Goal: Communication & Community: Answer question/provide support

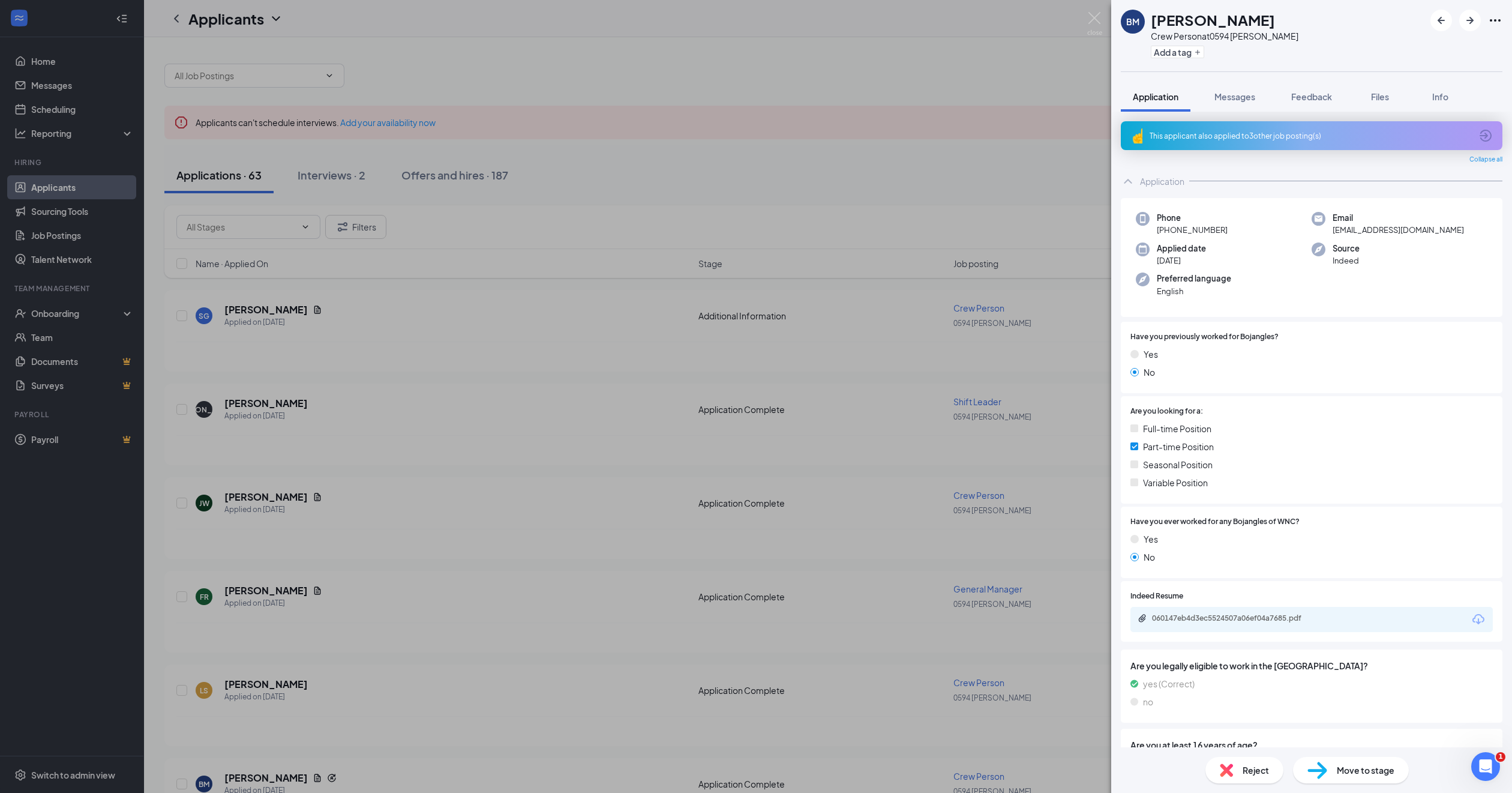
click at [1023, 643] on div "BM [PERSON_NAME] Crew Person at 0594 [PERSON_NAME] Add a tag Application Messag…" at bounding box center [756, 396] width 1512 height 793
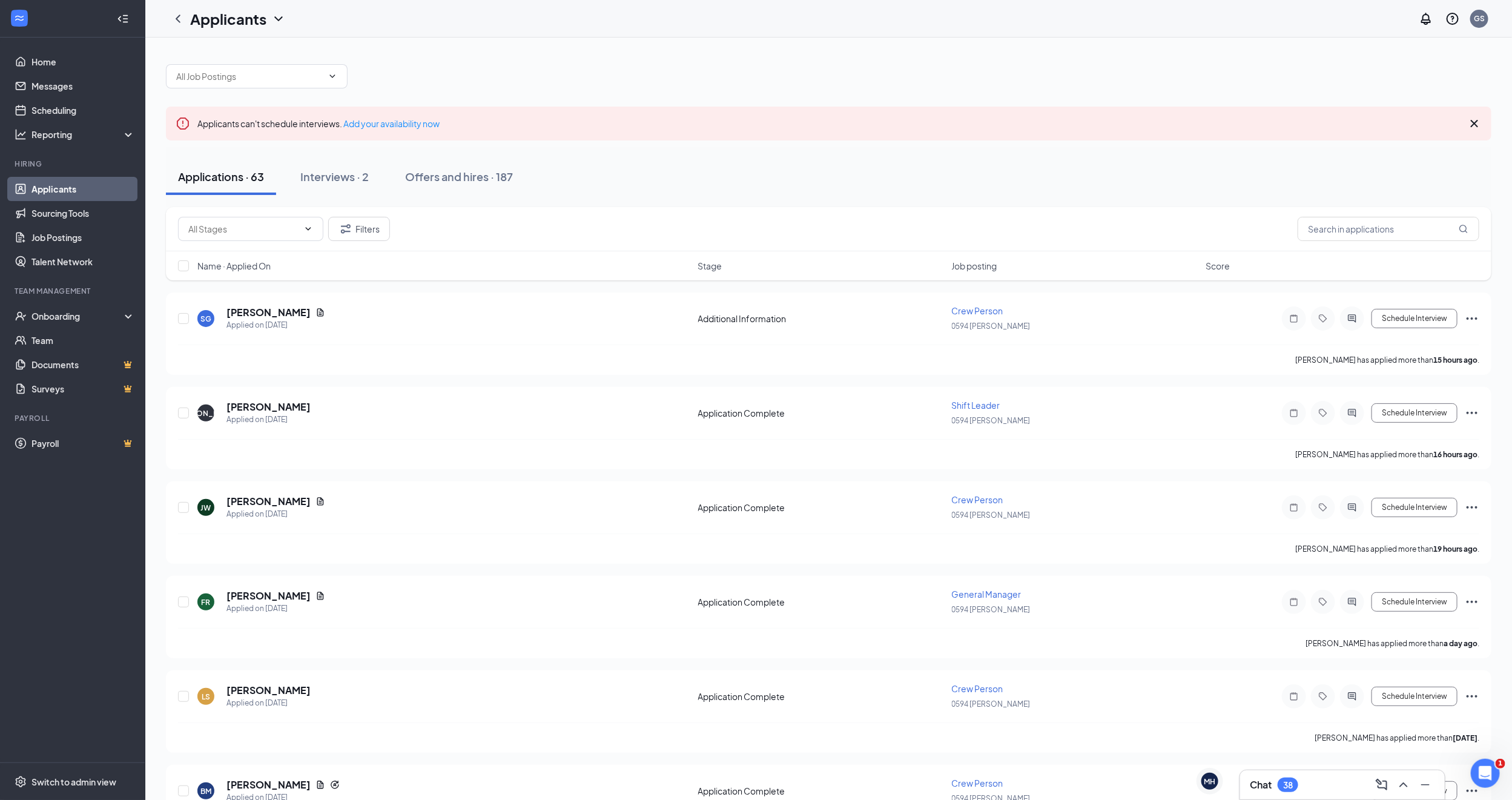
click at [1283, 776] on div "Chat 38" at bounding box center [1342, 785] width 185 height 20
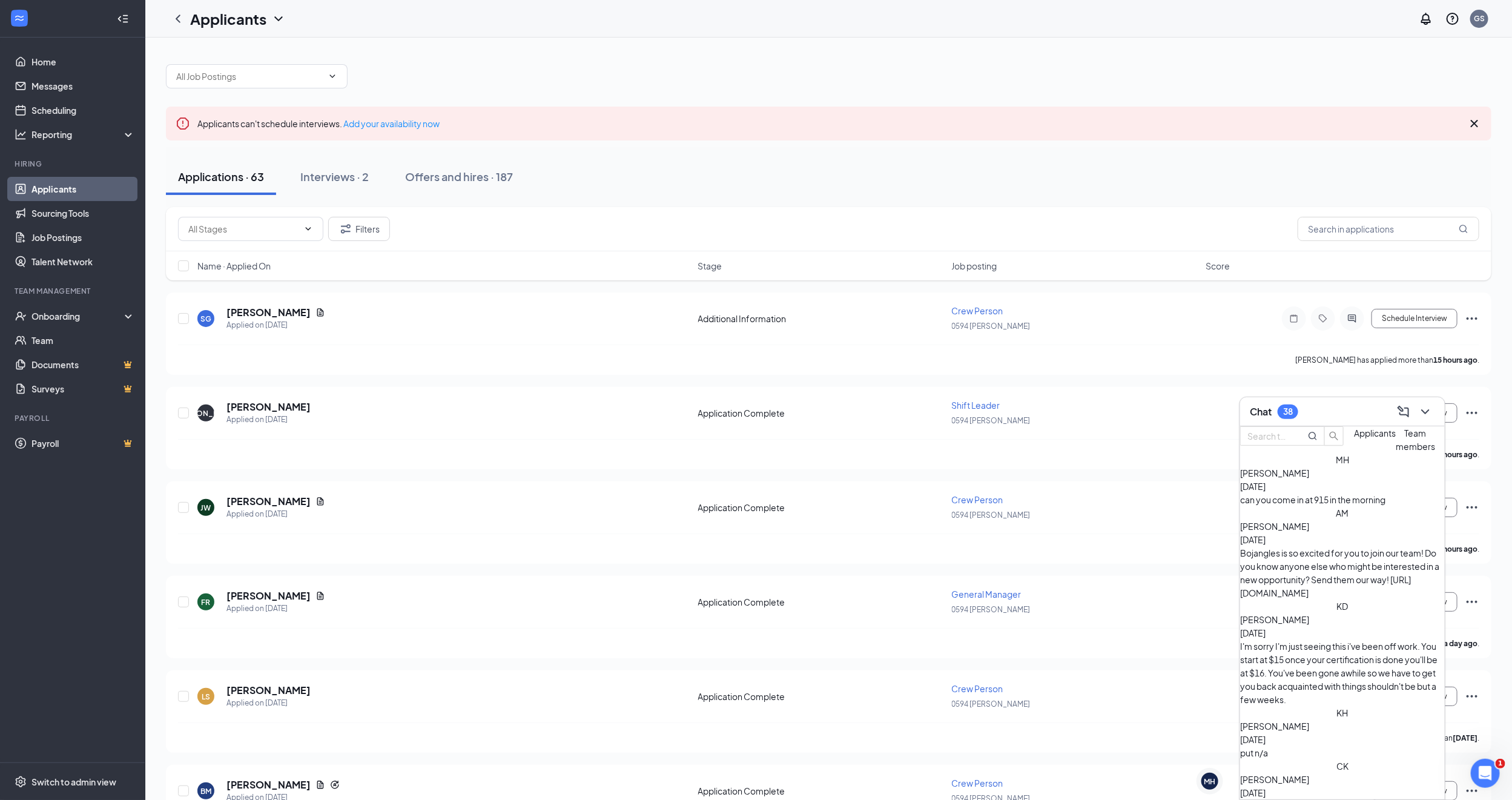
click at [1297, 506] on div "[PERSON_NAME] [DATE] can you come in at 915 in the morning" at bounding box center [1342, 486] width 205 height 40
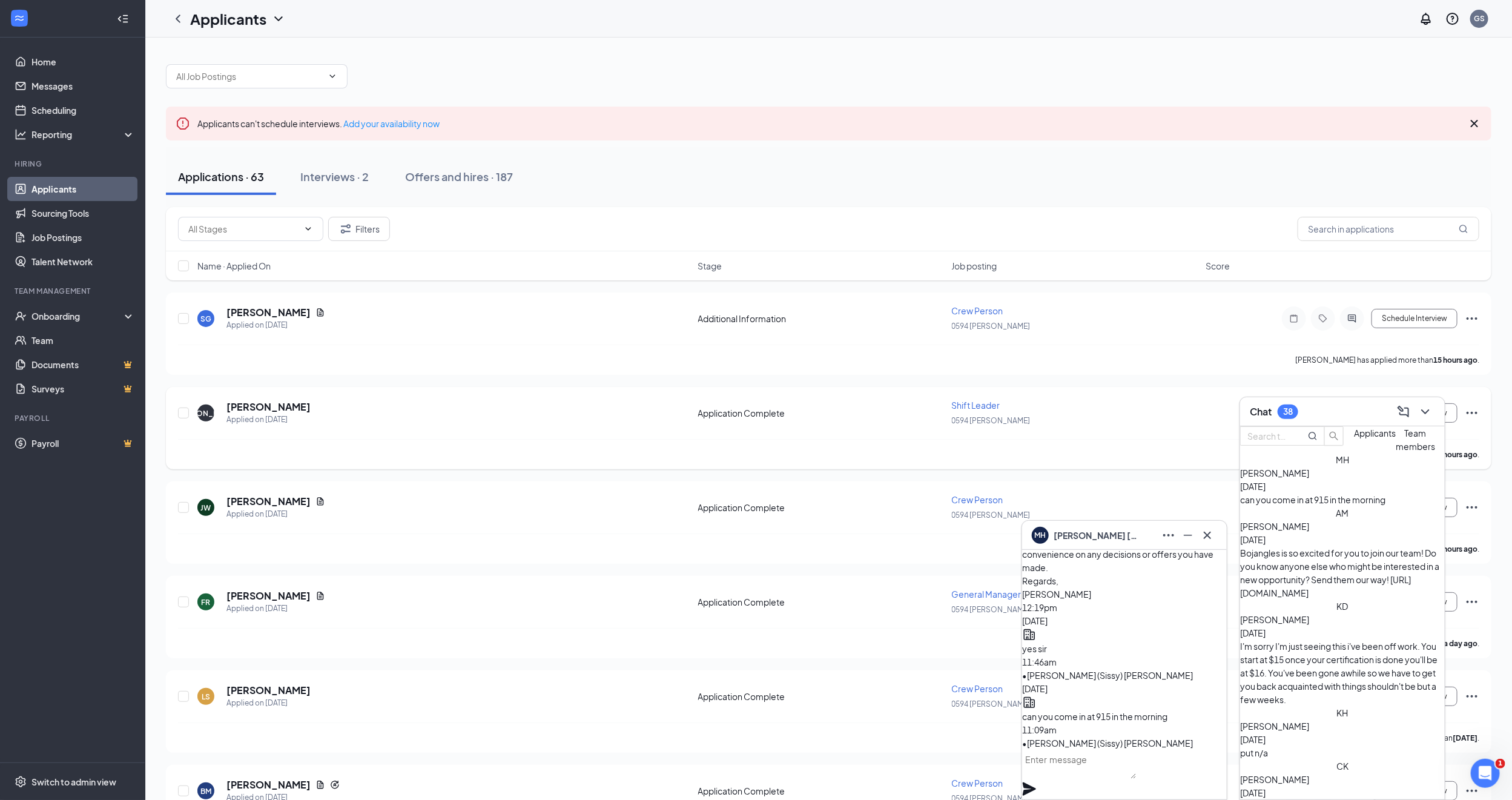
click at [1120, 404] on div "Shift Leader" at bounding box center [1074, 405] width 246 height 12
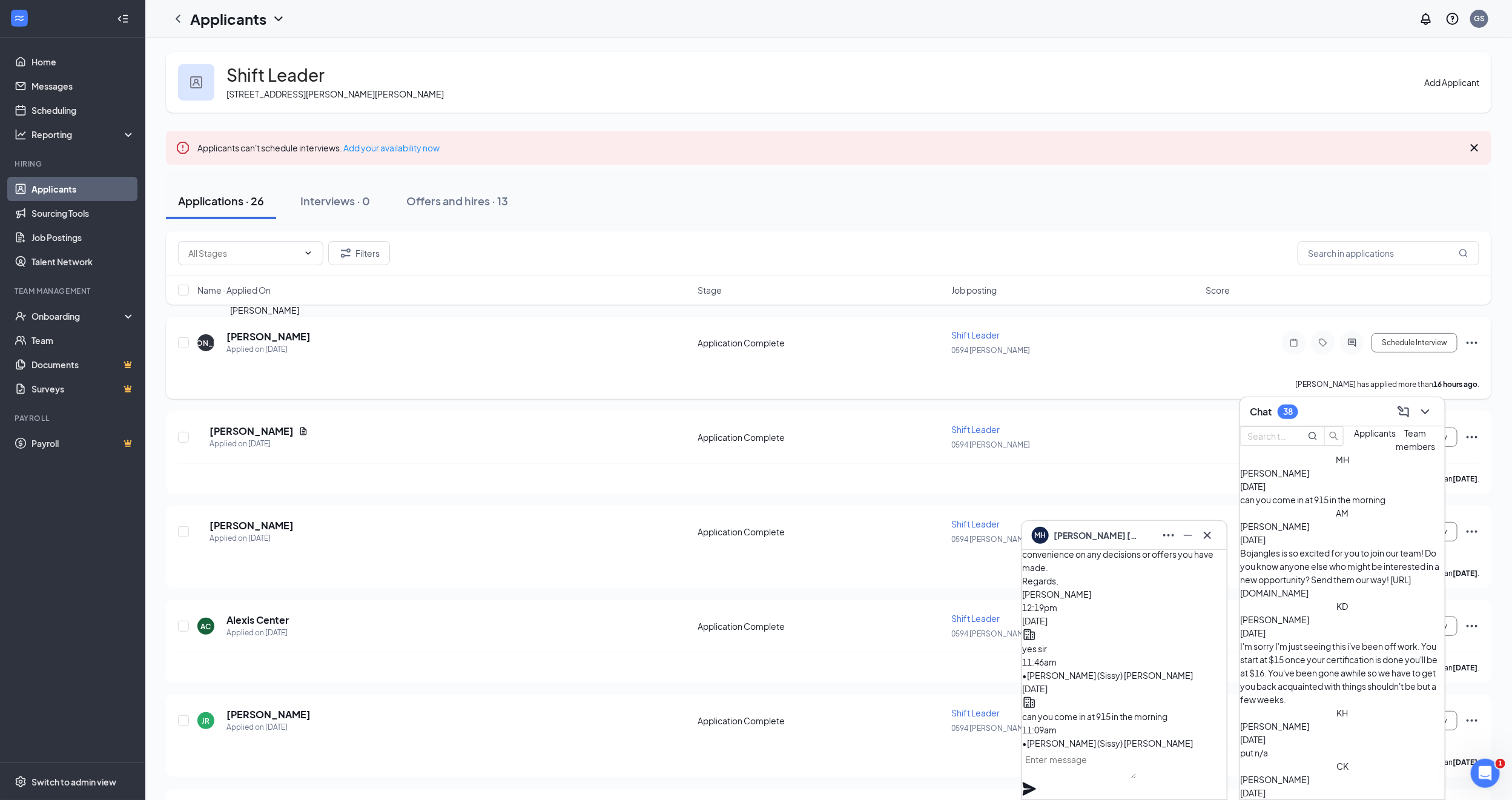
click at [268, 338] on h5 "[PERSON_NAME]" at bounding box center [269, 336] width 84 height 13
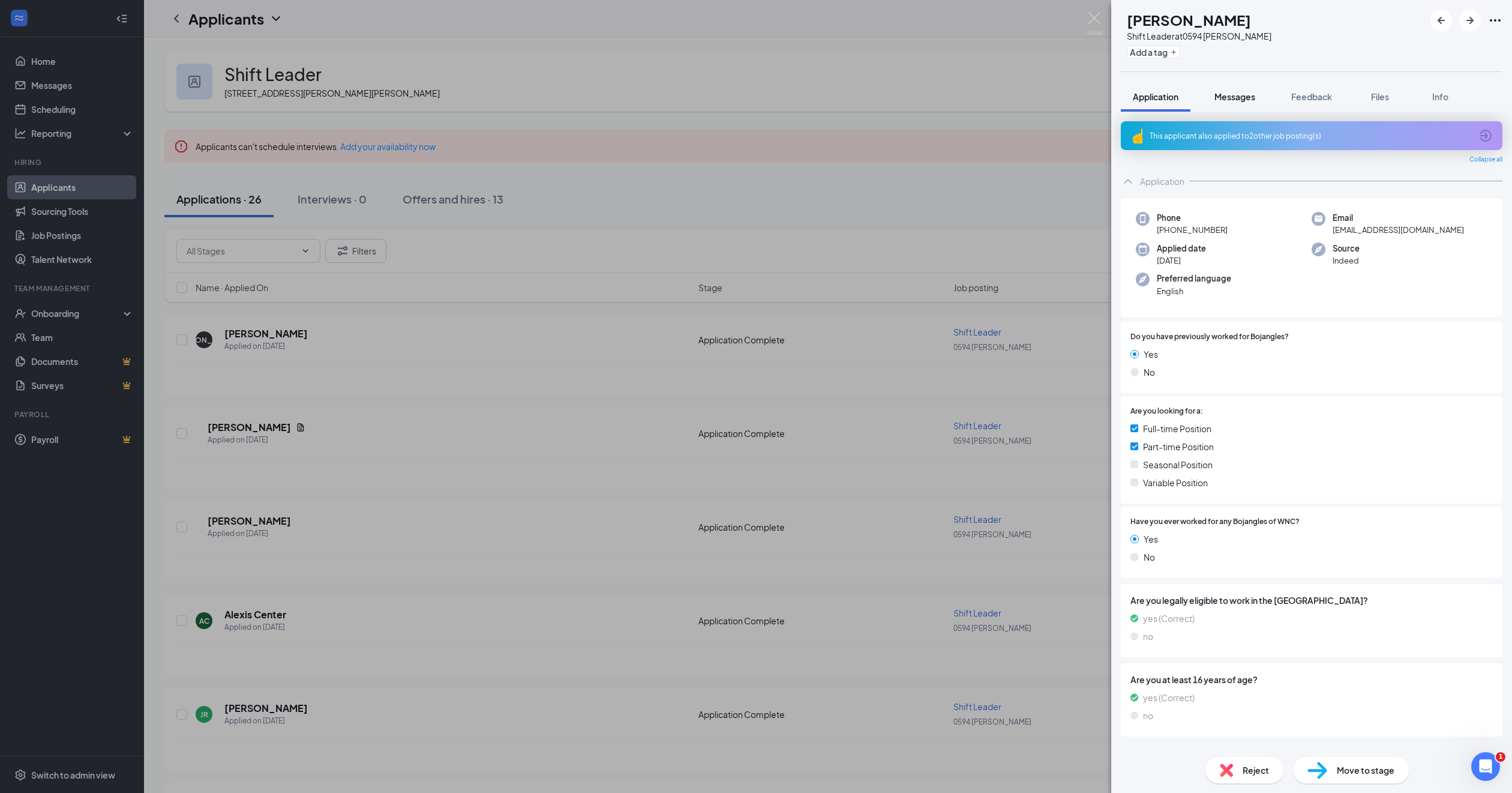
click at [1228, 95] on span "Messages" at bounding box center [1234, 96] width 41 height 11
